Goal: Information Seeking & Learning: Learn about a topic

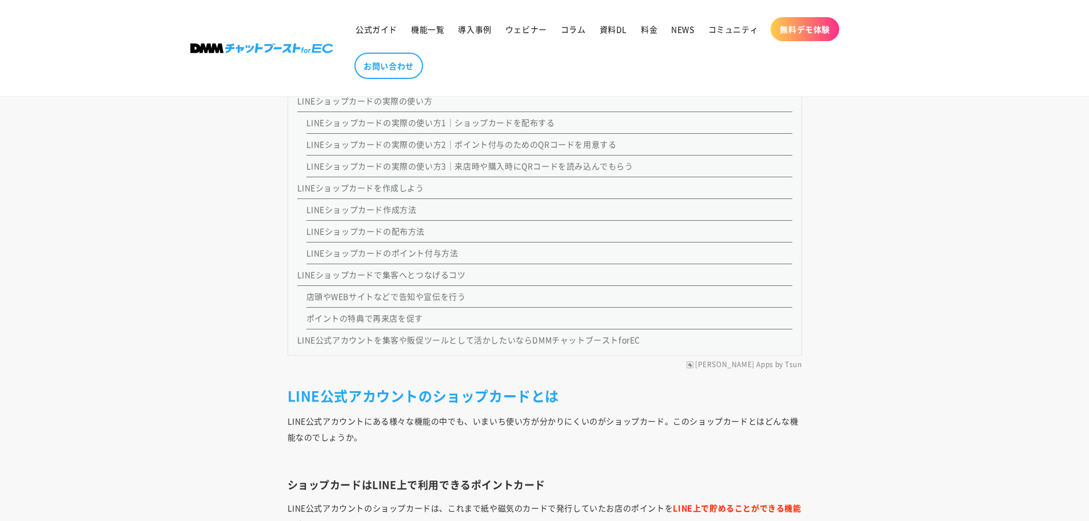
scroll to position [1143, 0]
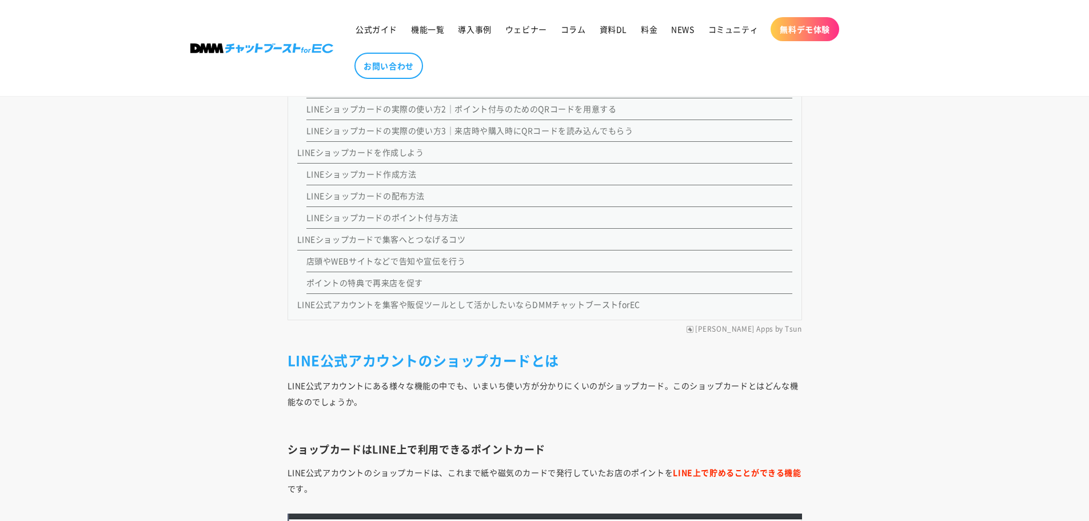
click at [409, 259] on link "店頭やWEBサイトなどで告知や宣伝を行う" at bounding box center [385, 260] width 159 height 11
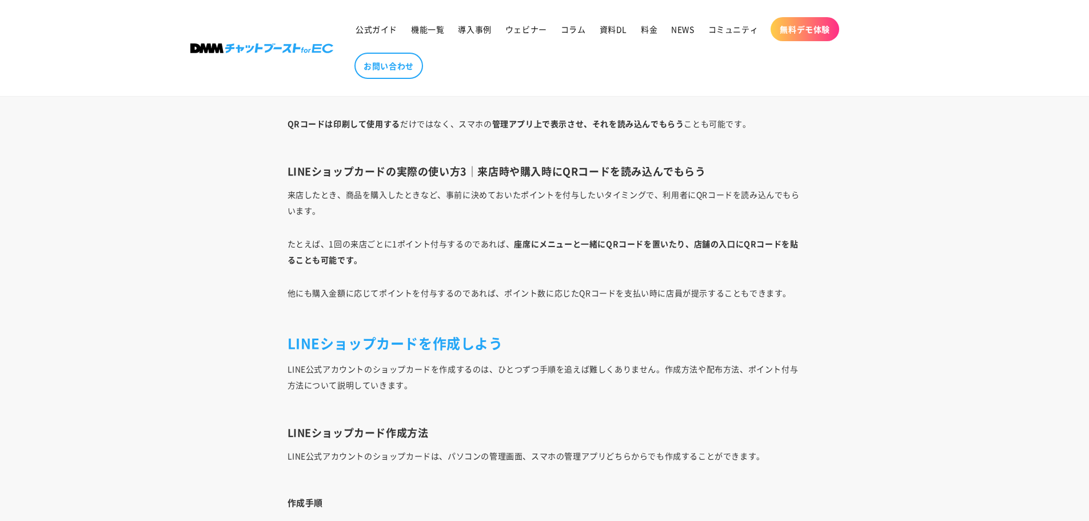
scroll to position [3424, 0]
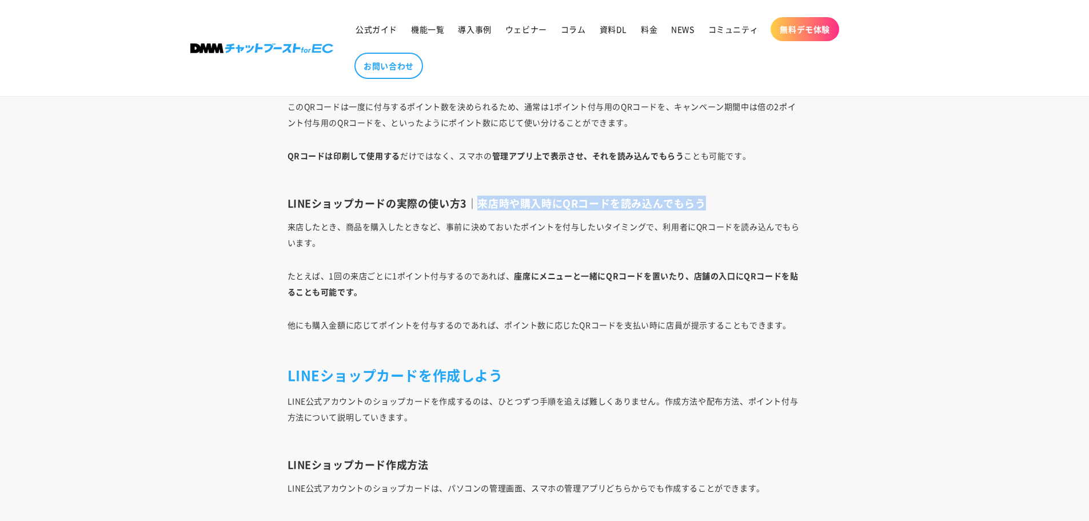
drag, startPoint x: 478, startPoint y: 207, endPoint x: 710, endPoint y: 207, distance: 232.6
click at [710, 207] on h3 "LINEショップカードの実際の使い方3｜来店時や購入時にQRコードを読み込んでもらう" at bounding box center [544, 203] width 514 height 13
copy h3 "来店時や購入時にQRコードを読み込んでもらう"
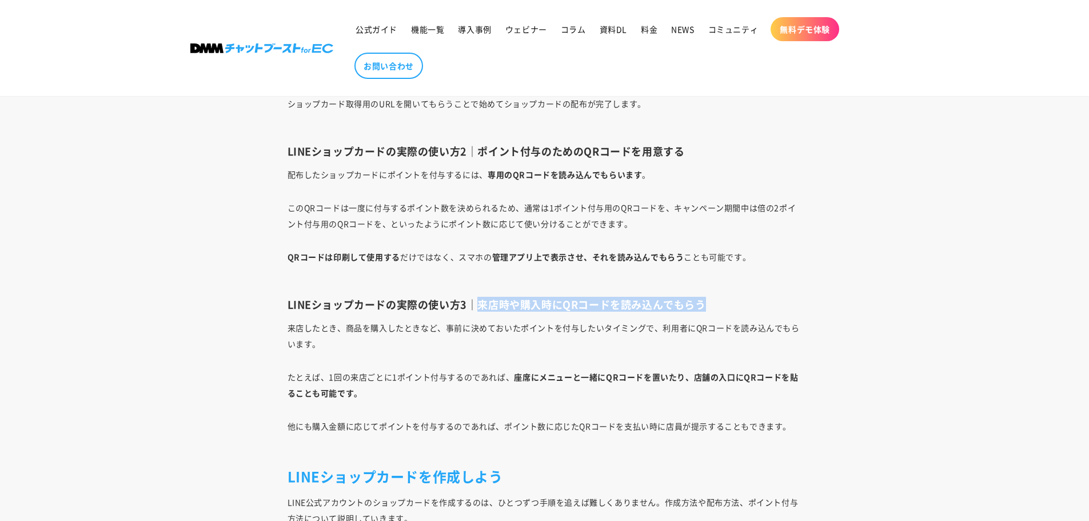
scroll to position [3253, 0]
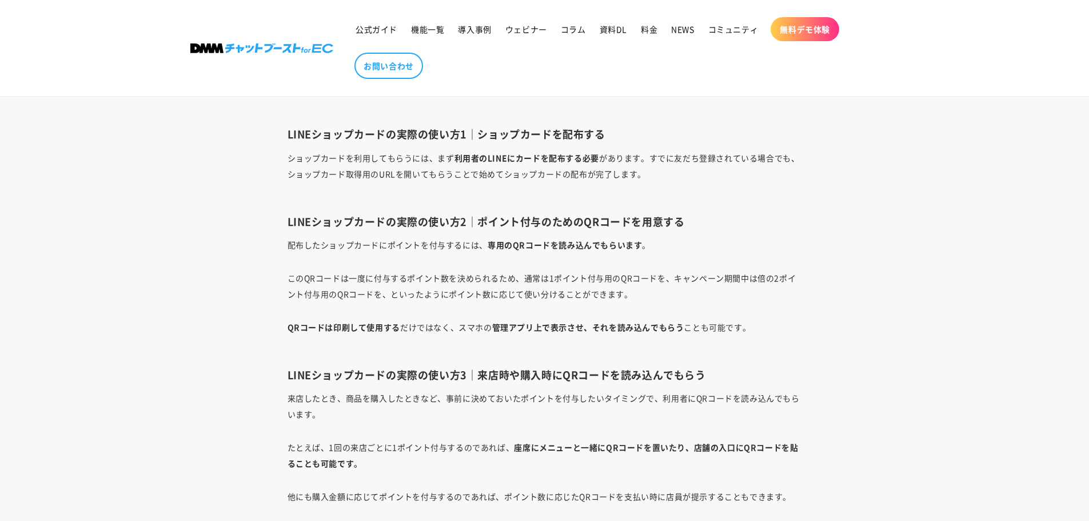
click at [616, 343] on p "QRコードは印刷して使用する だけではなく、スマホの 管理アプリ上で表示させ、それを読み込んでもらう ことも可能です。" at bounding box center [544, 335] width 514 height 32
drag, startPoint x: 457, startPoint y: 329, endPoint x: 680, endPoint y: 329, distance: 223.5
click at [680, 329] on p "QRコードは印刷して使用する だけではなく、スマホの 管理アプリ上で表示させ、それを読み込んでもらう ことも可能です。" at bounding box center [544, 335] width 514 height 32
copy p "スマホの 管理アプリ上で表示させ、それを読み込んでもらう"
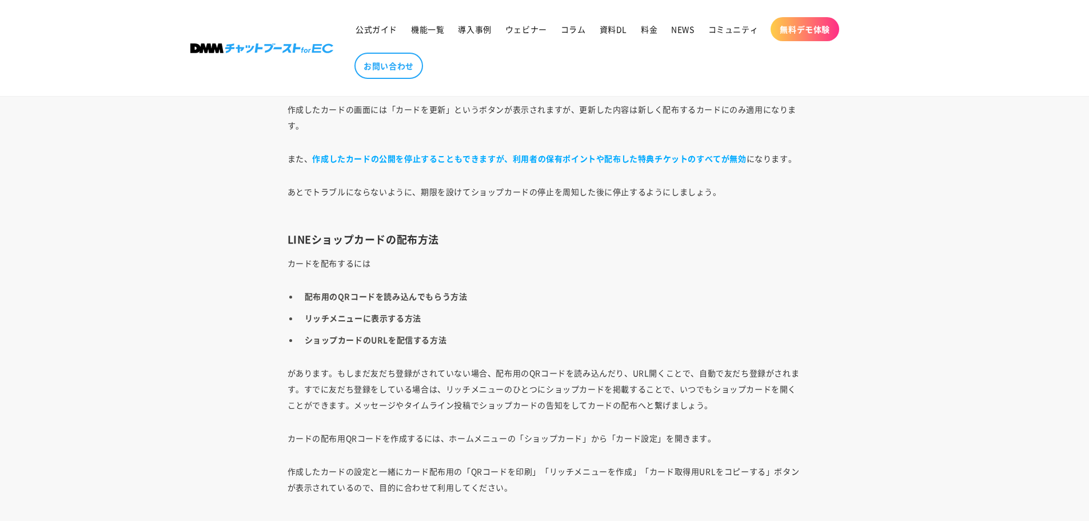
scroll to position [5710, 0]
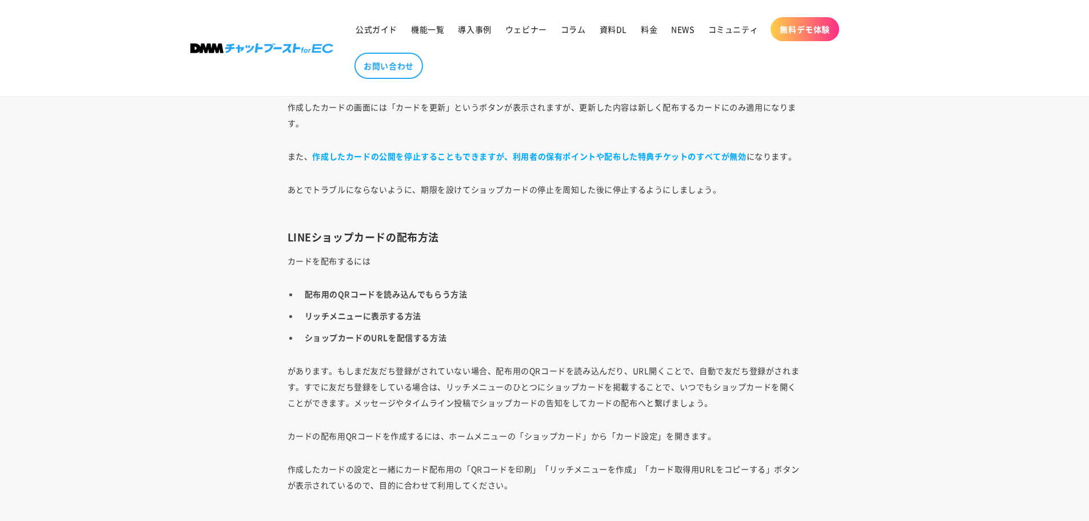
click at [772, 289] on li "配布用のQRコードを読み込んでもらう方法" at bounding box center [550, 294] width 503 height 16
click at [569, 259] on p "カードを配布するには" at bounding box center [544, 261] width 514 height 16
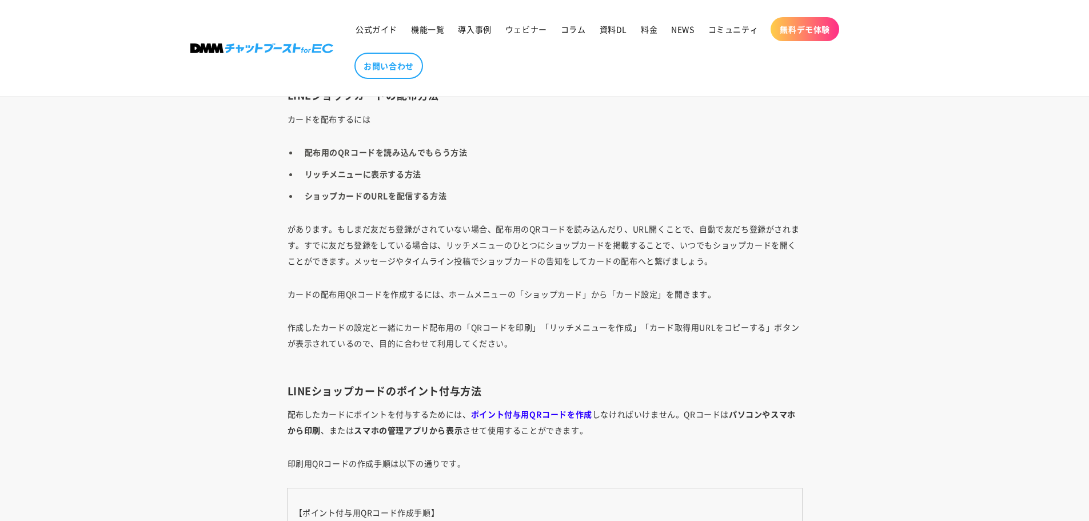
scroll to position [5882, 0]
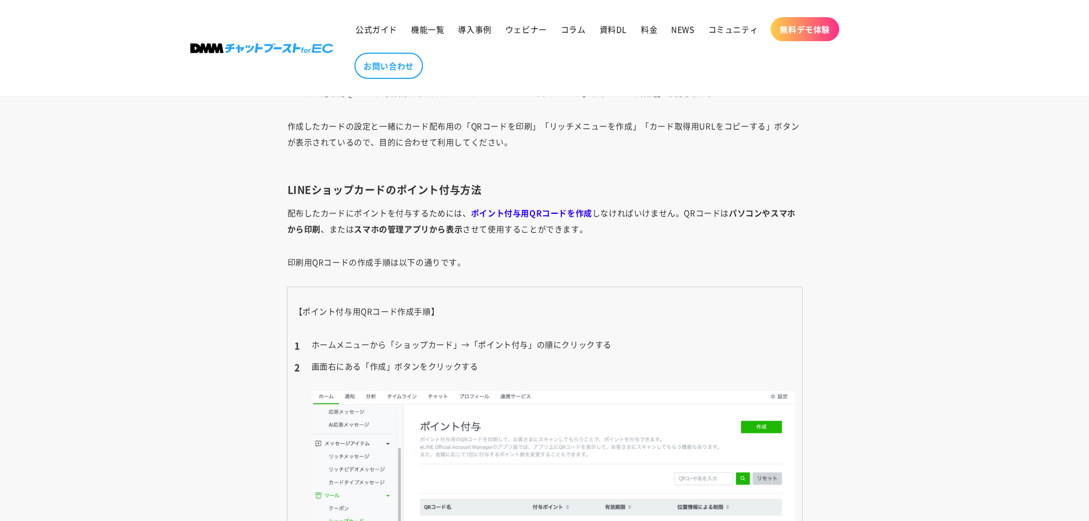
scroll to position [1143, 0]
